Goal: Information Seeking & Learning: Learn about a topic

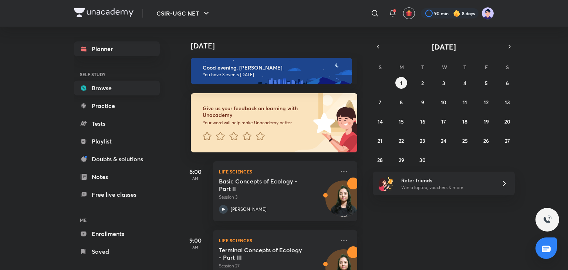
click at [92, 88] on link "Browse" at bounding box center [117, 88] width 86 height 15
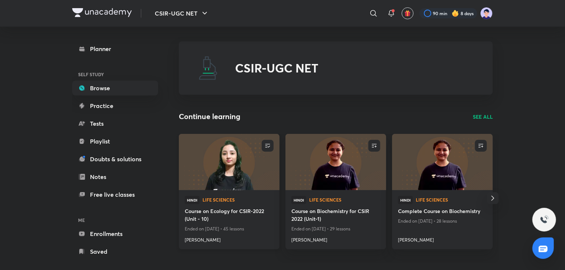
click at [203, 175] on img at bounding box center [229, 161] width 102 height 57
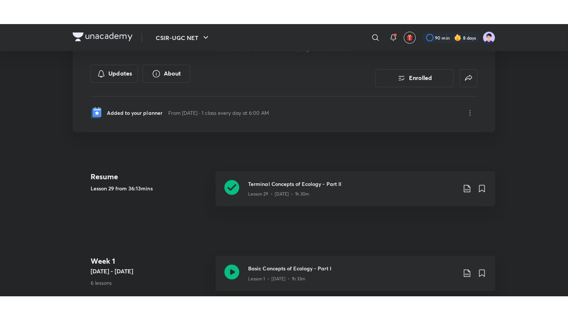
scroll to position [135, 0]
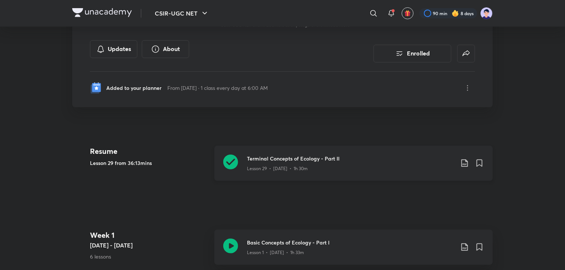
click at [283, 160] on h3 "Terminal Concepts of Ecology - Part II" at bounding box center [350, 159] width 207 height 8
